Goal: Task Accomplishment & Management: Manage account settings

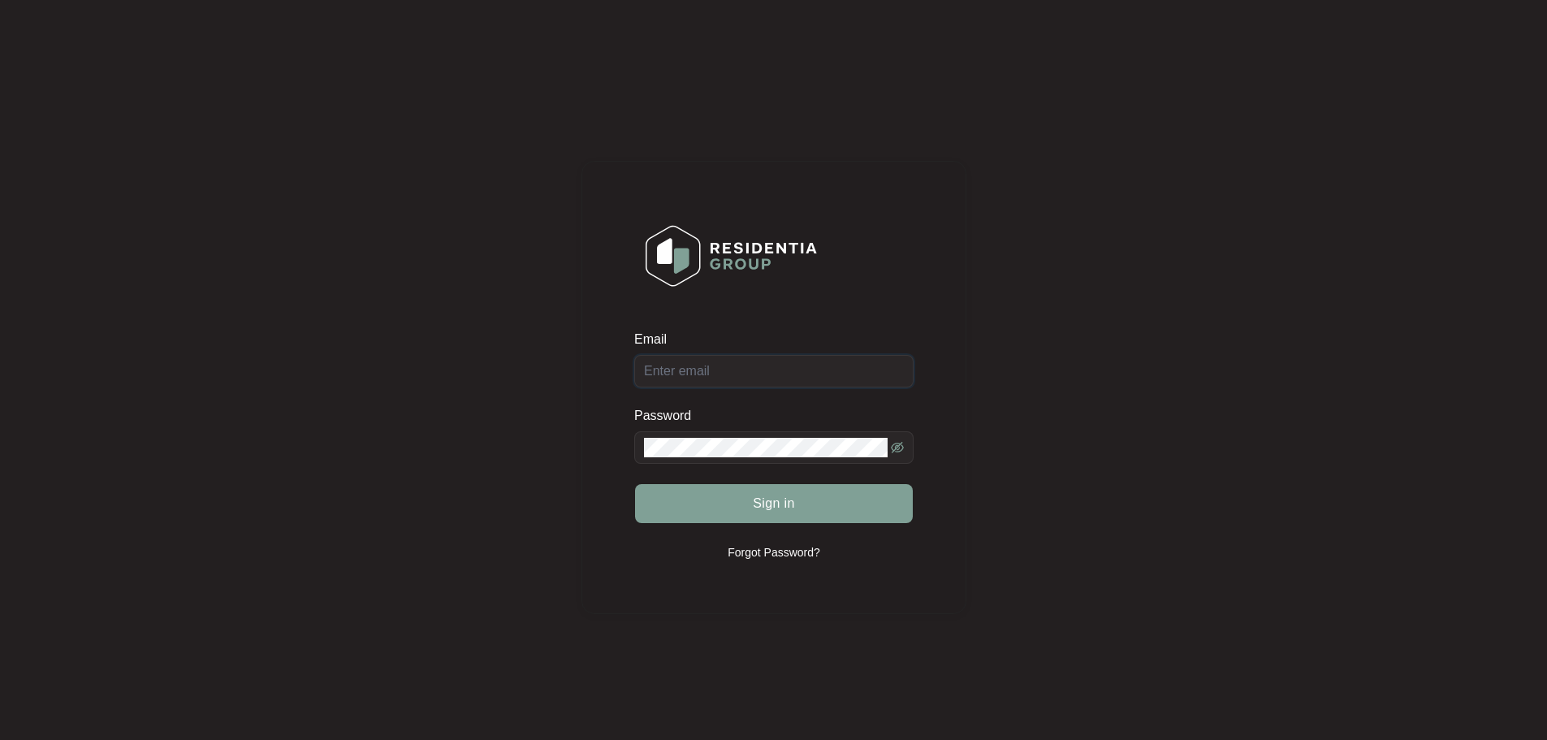
click at [742, 374] on input "Email" at bounding box center [773, 371] width 279 height 32
click at [635, 484] on button "Sign in" at bounding box center [774, 503] width 278 height 39
type input "workorders@nwap.com.au"
click at [635, 484] on button "Sign in" at bounding box center [774, 503] width 278 height 39
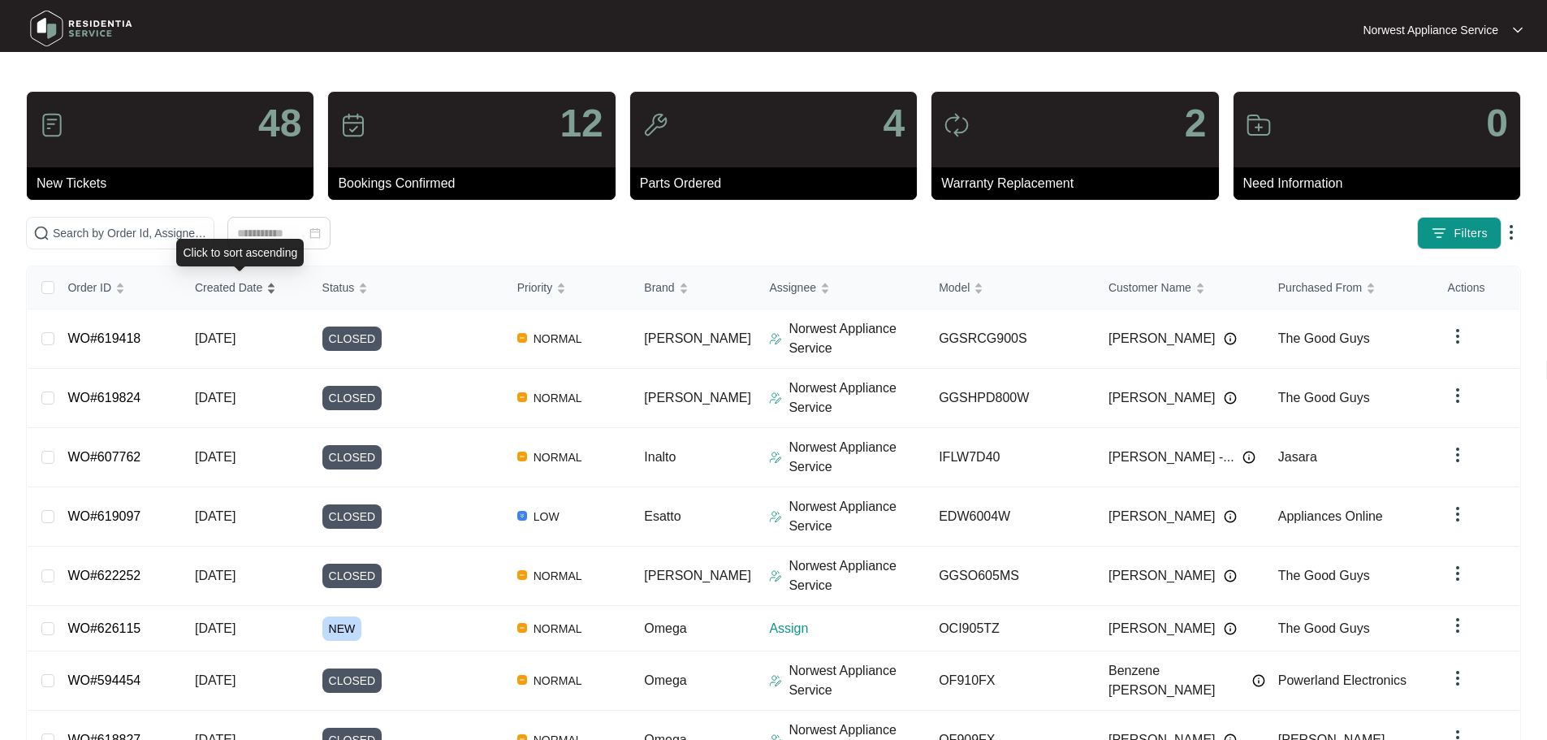
click at [220, 289] on span "Created Date" at bounding box center [228, 288] width 67 height 18
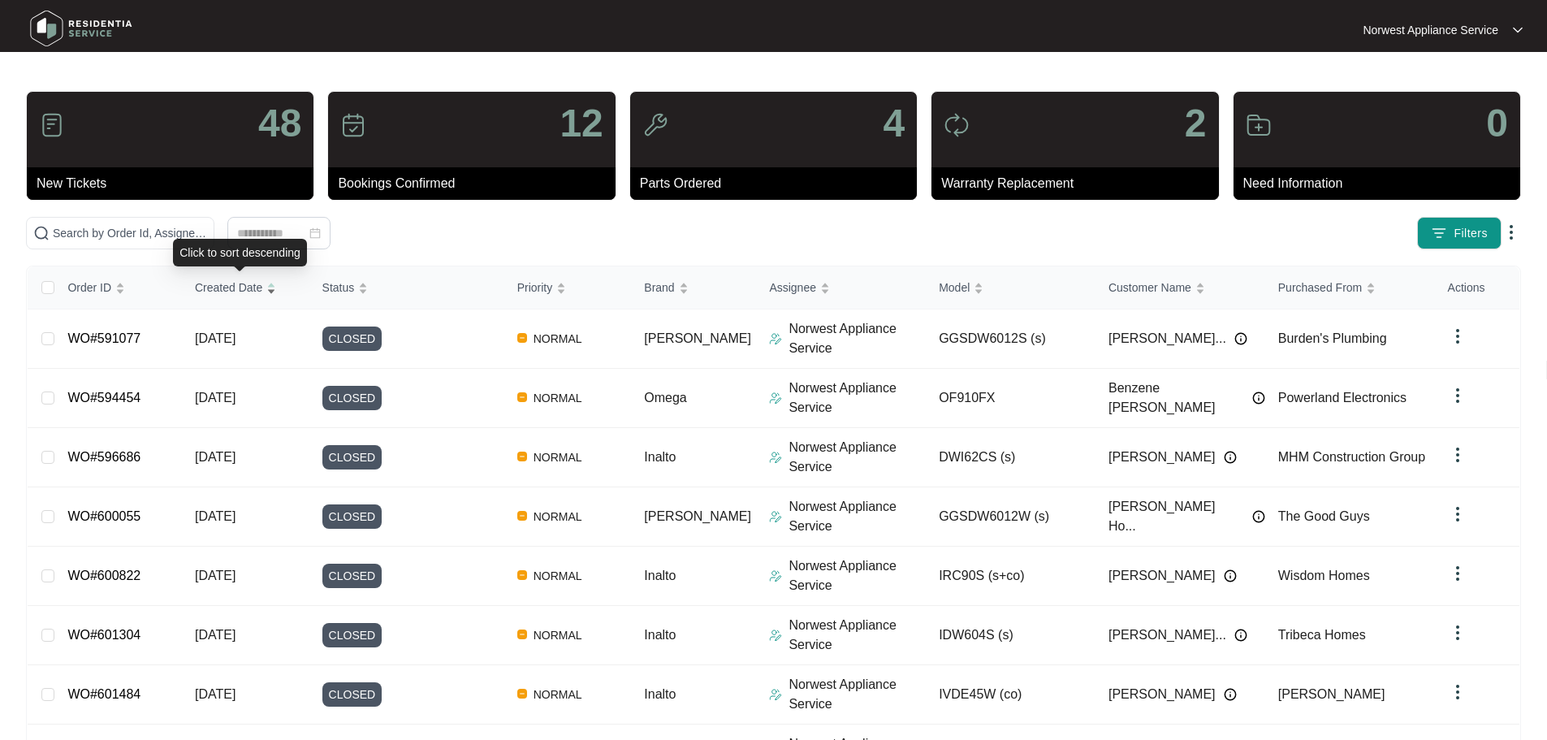
click at [236, 288] on span "Created Date" at bounding box center [228, 288] width 67 height 18
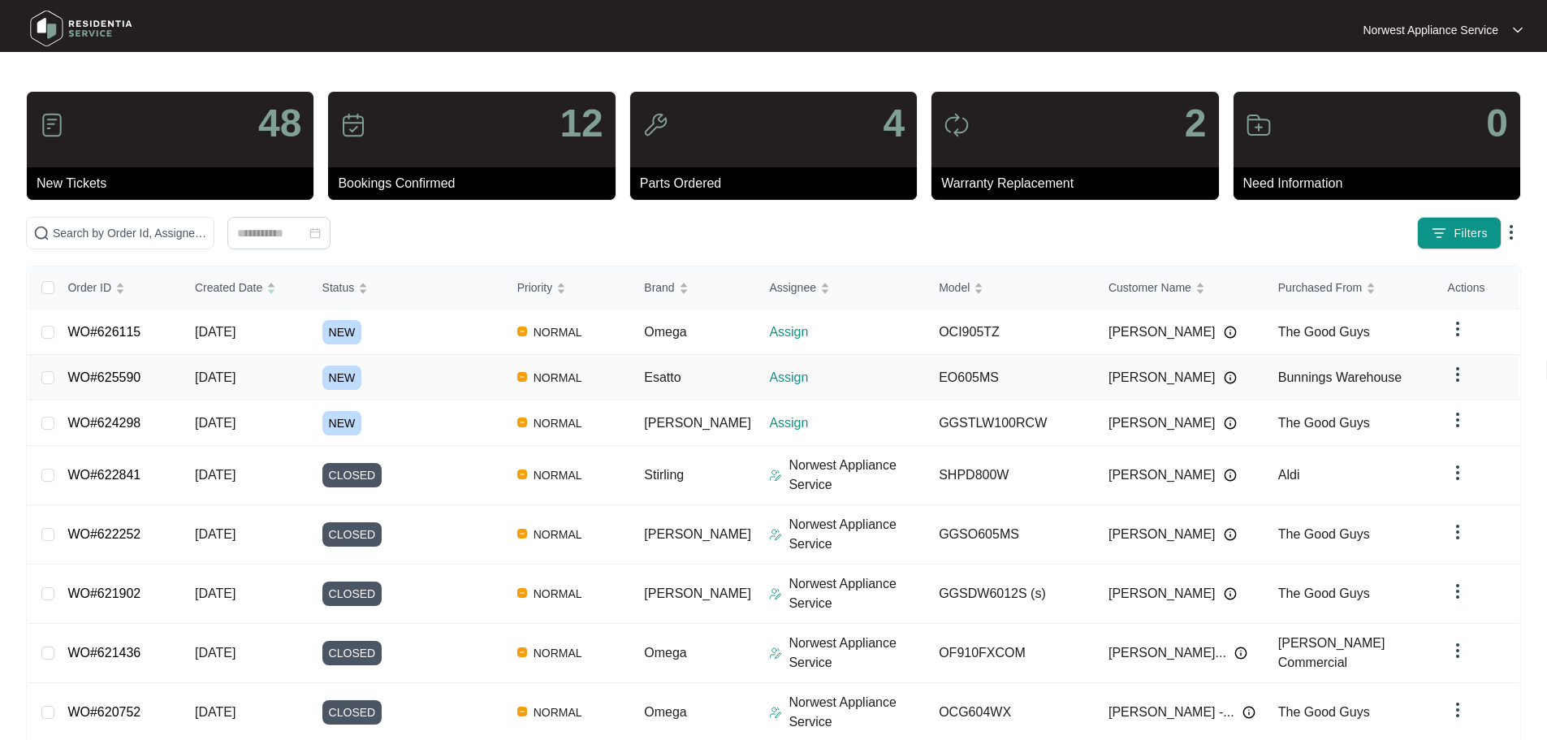
click at [87, 378] on link "WO#625590" at bounding box center [103, 377] width 73 height 14
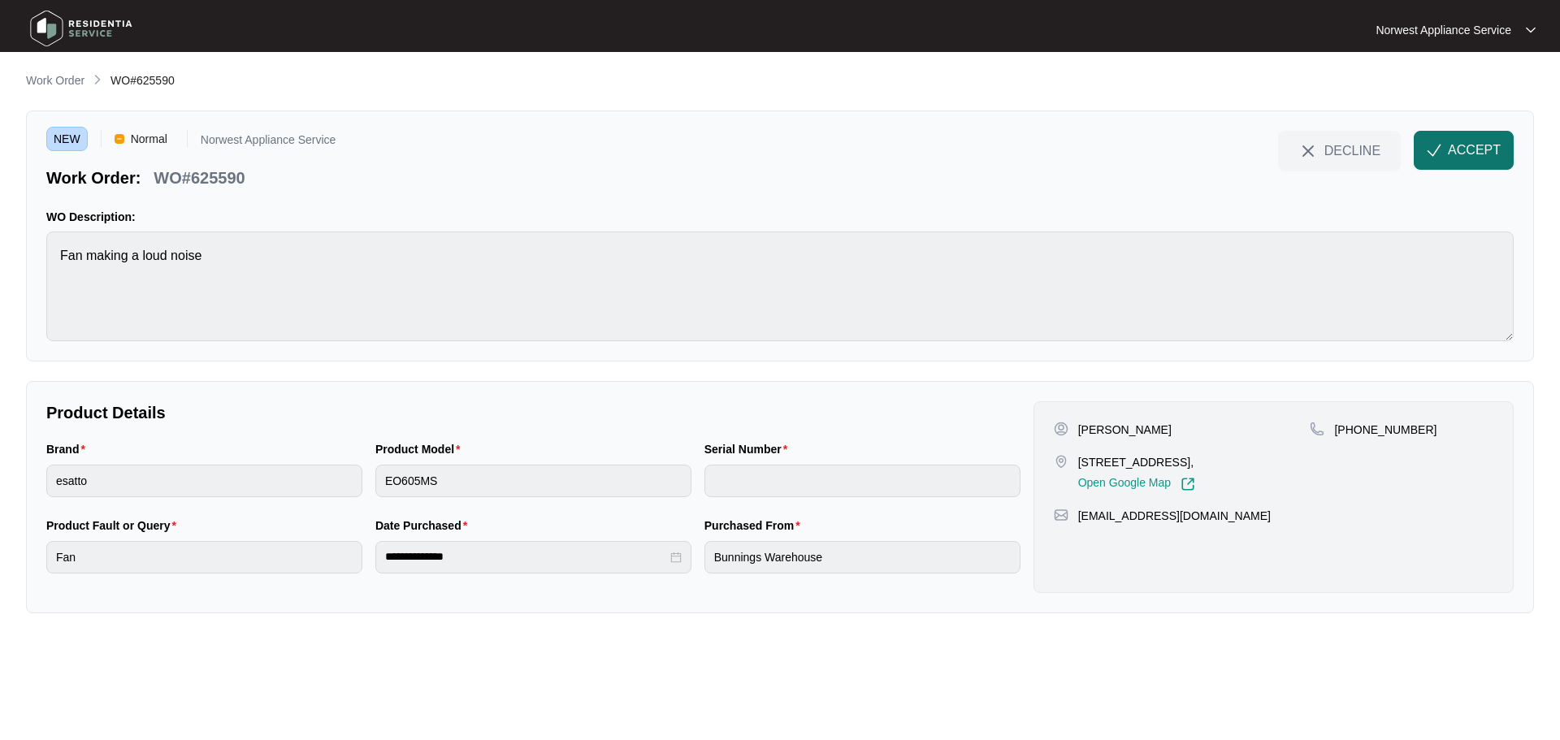
click at [1467, 157] on span "ACCEPT" at bounding box center [1474, 150] width 53 height 19
